Goal: Navigation & Orientation: Find specific page/section

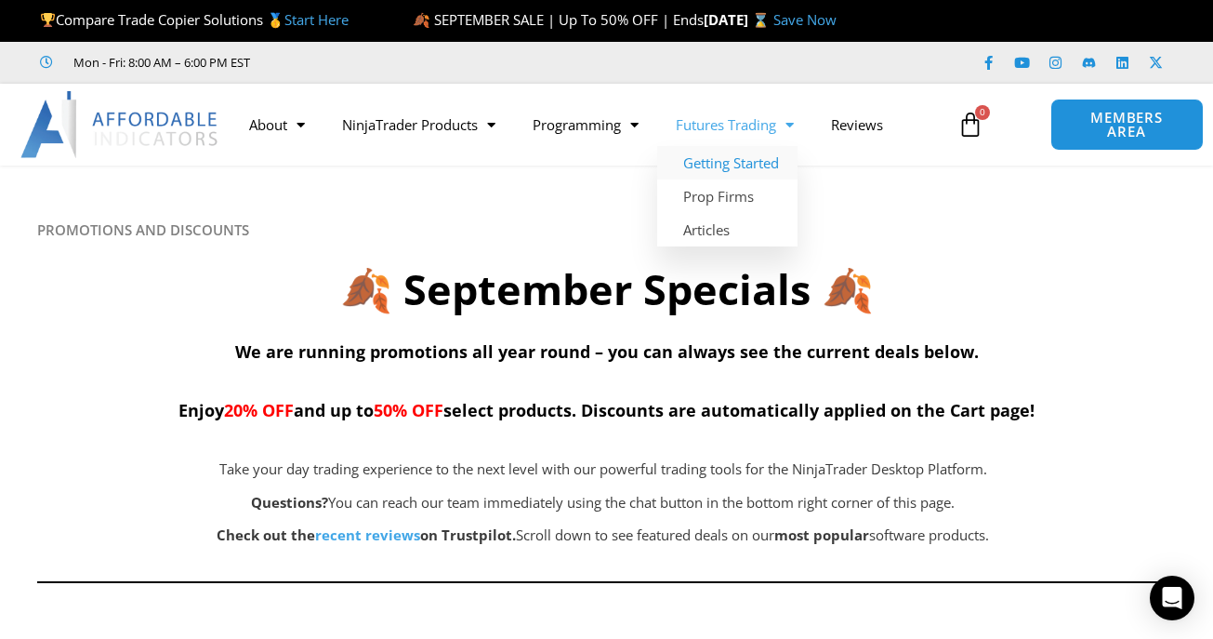
click at [722, 161] on link "Getting Started" at bounding box center [727, 162] width 140 height 33
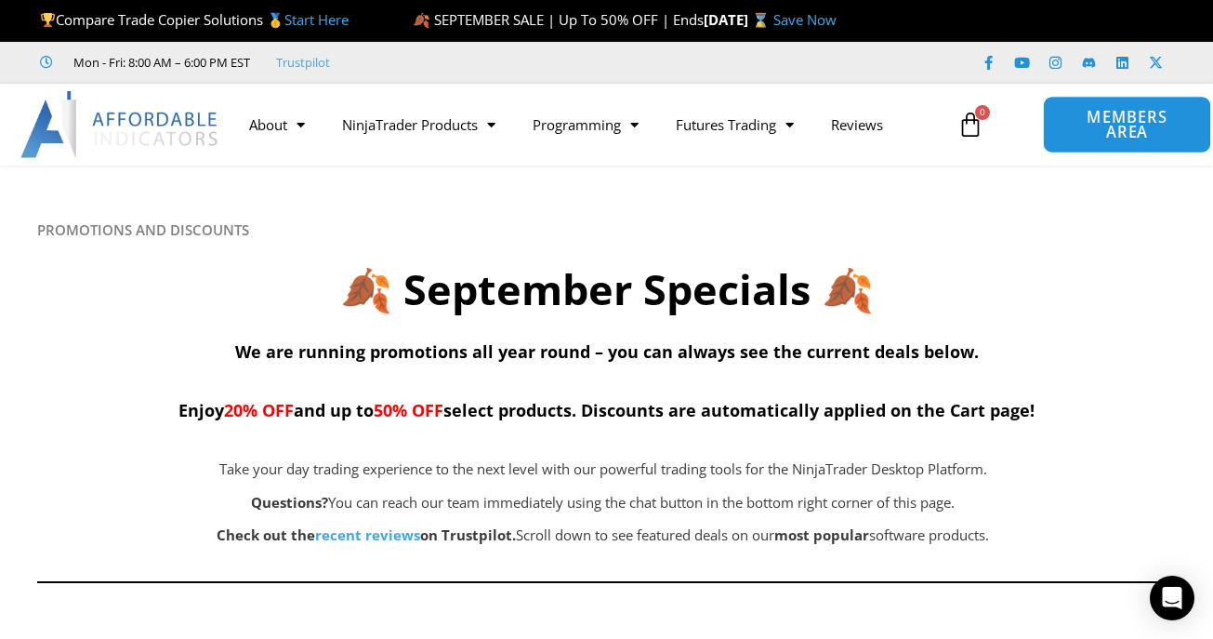
click at [1117, 128] on span "MEMBERS AREA" at bounding box center [1127, 125] width 126 height 31
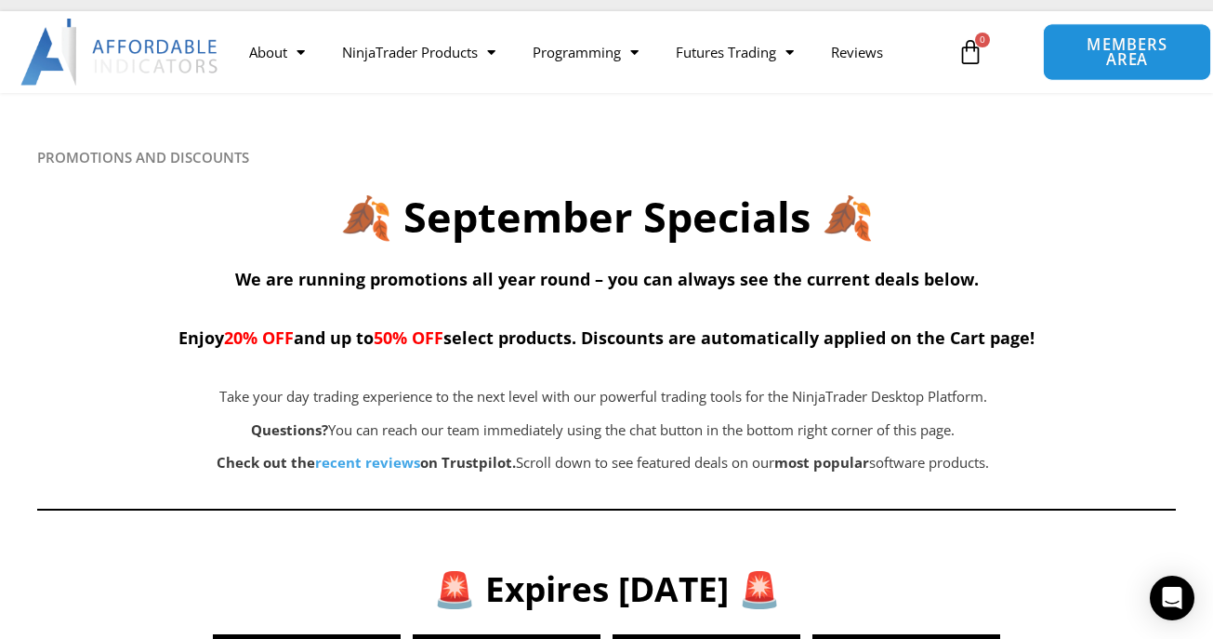
scroll to position [98, 0]
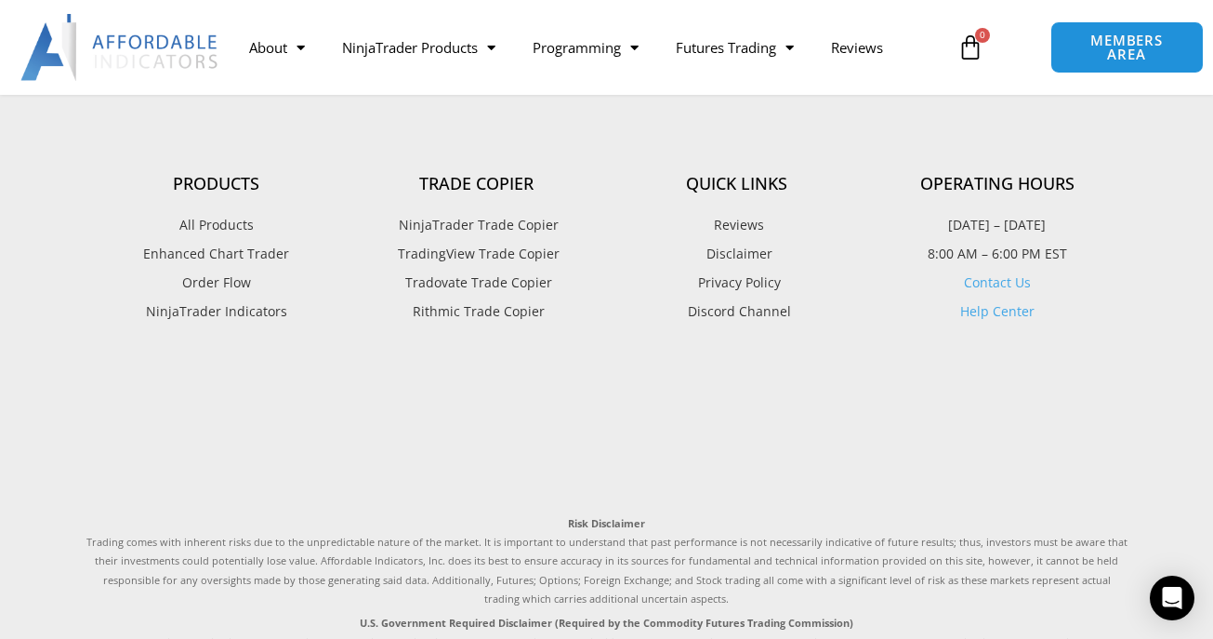
scroll to position [1268, 0]
click at [196, 221] on span "All Products" at bounding box center [216, 224] width 74 height 24
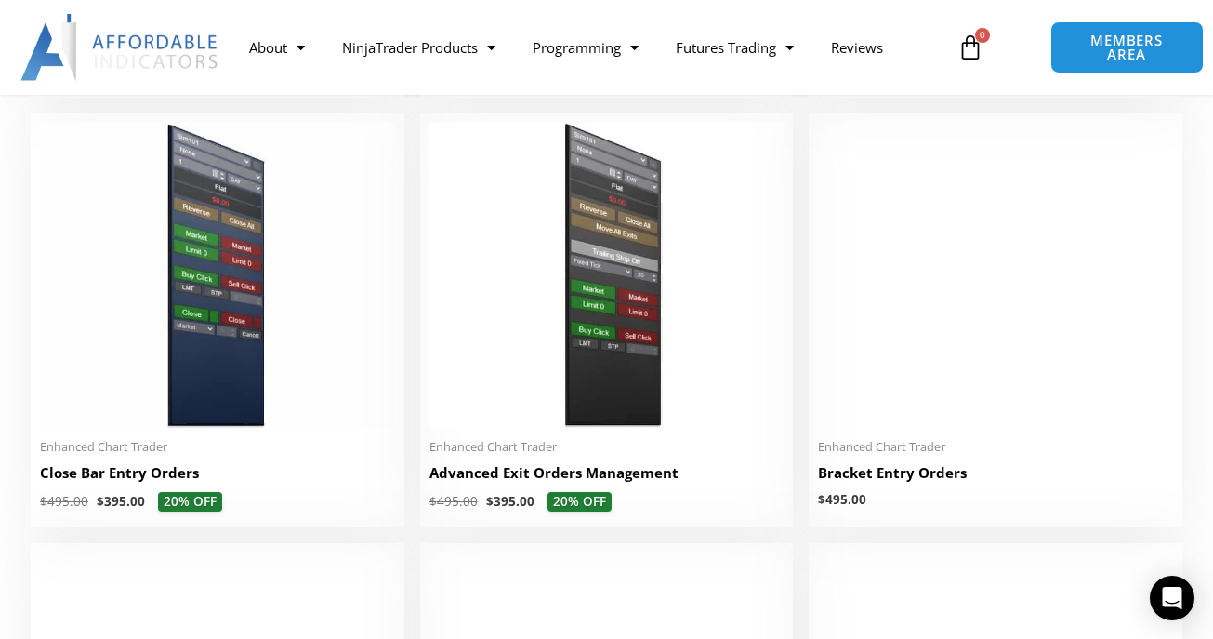
scroll to position [1255, 0]
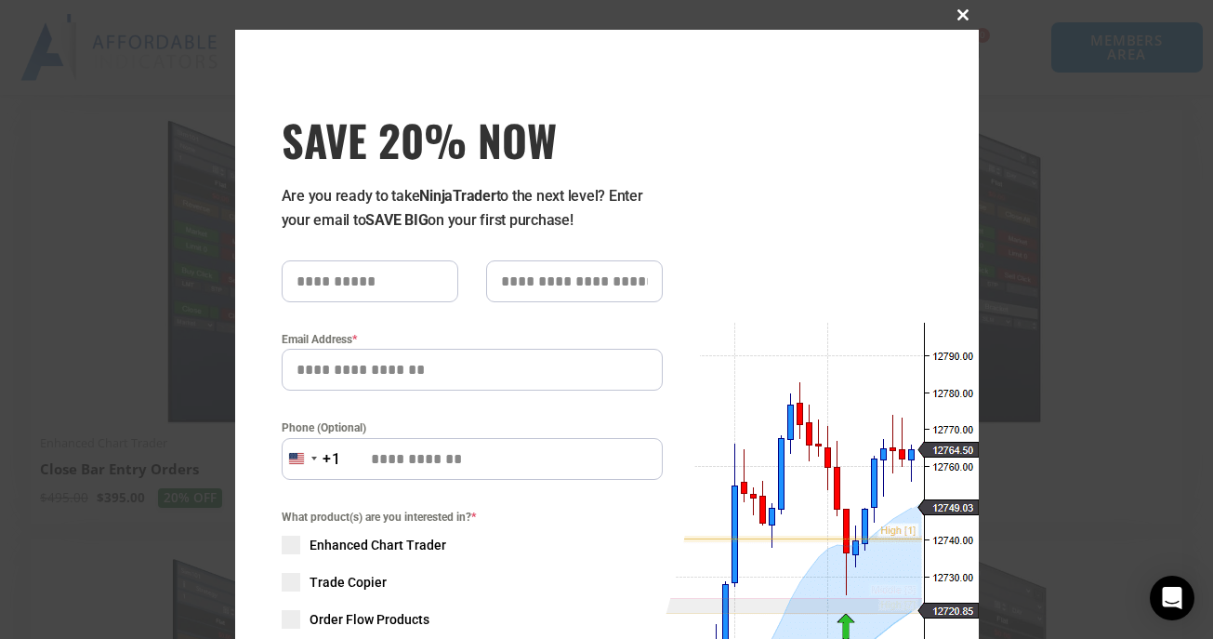
click at [962, 15] on span "SAVE 20% NOW popup" at bounding box center [964, 14] width 30 height 11
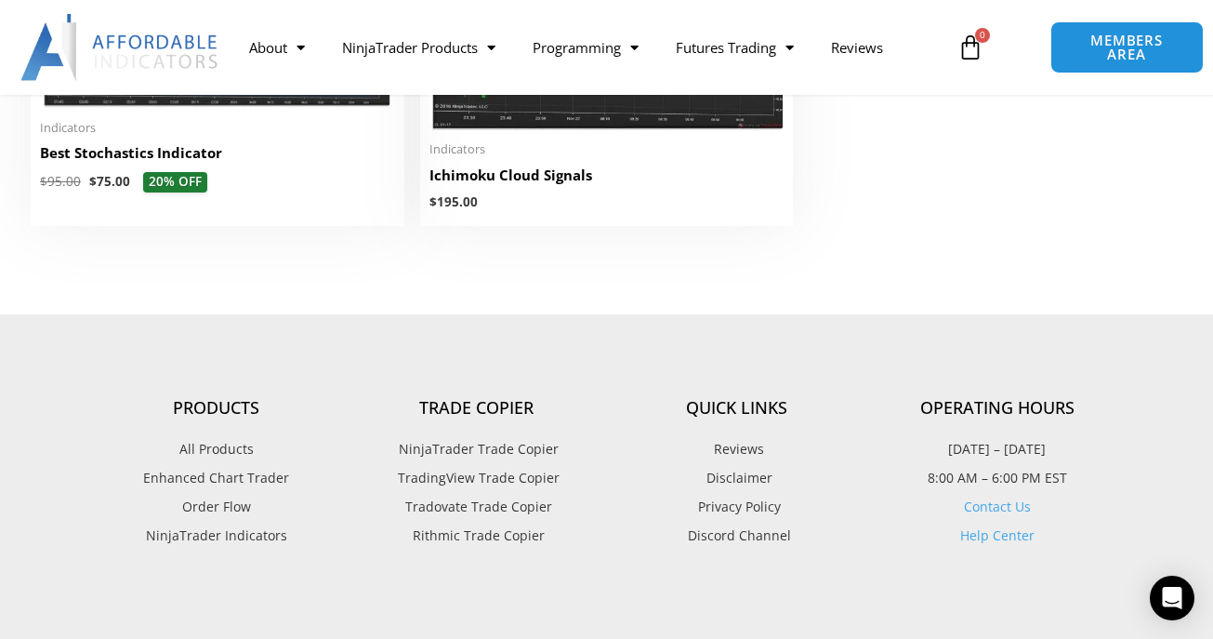
scroll to position [4540, 0]
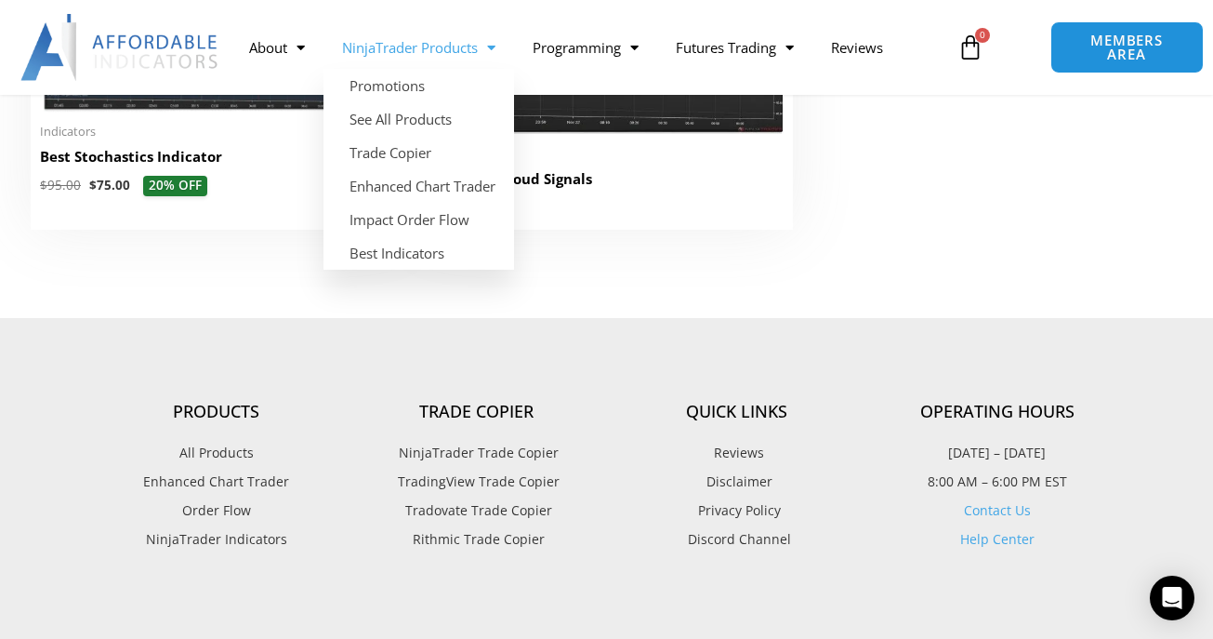
click at [446, 46] on link "NinjaTrader Products" at bounding box center [419, 47] width 191 height 43
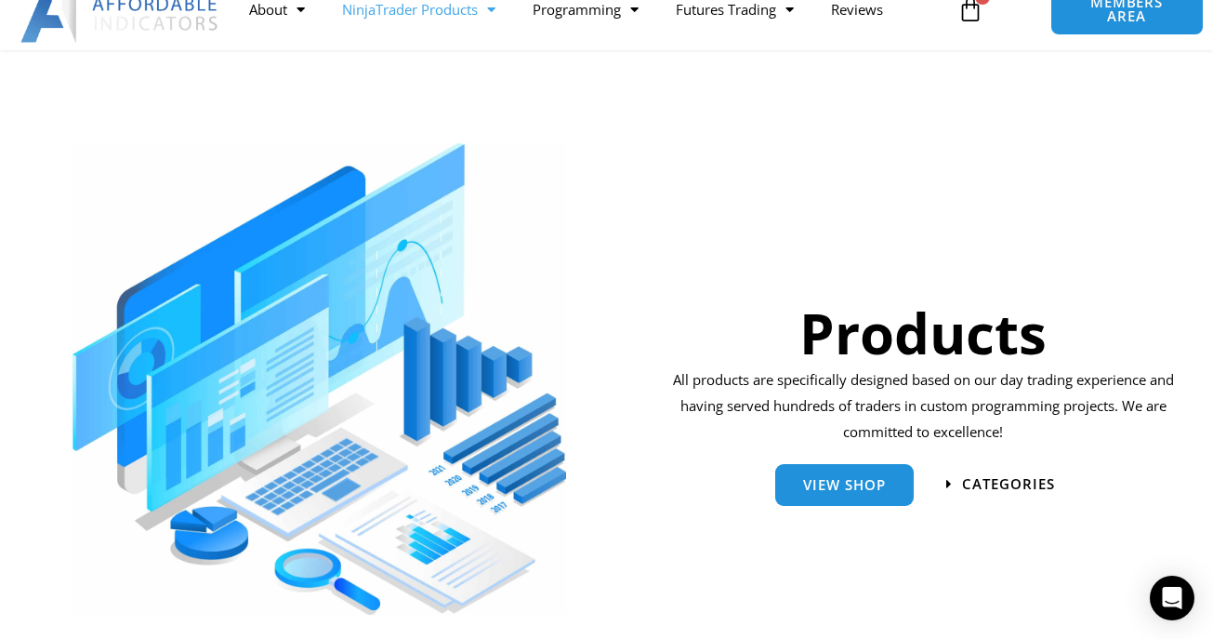
scroll to position [127, 0]
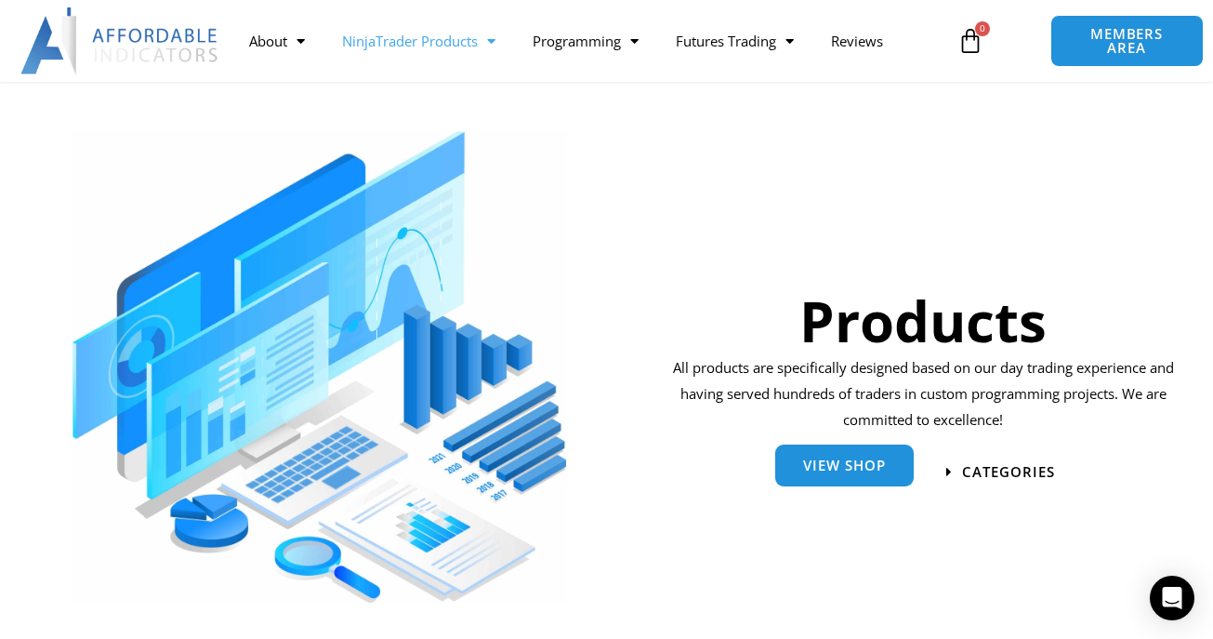
click at [836, 467] on span "View Shop" at bounding box center [844, 468] width 83 height 14
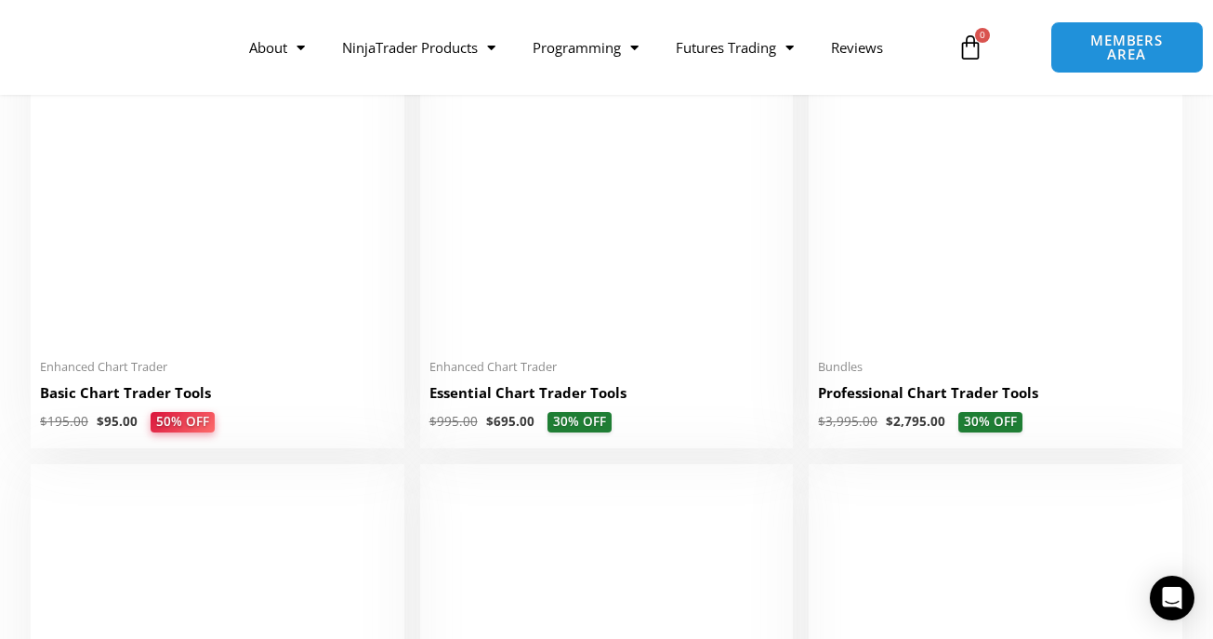
scroll to position [902, 0]
